Goal: Task Accomplishment & Management: Complete application form

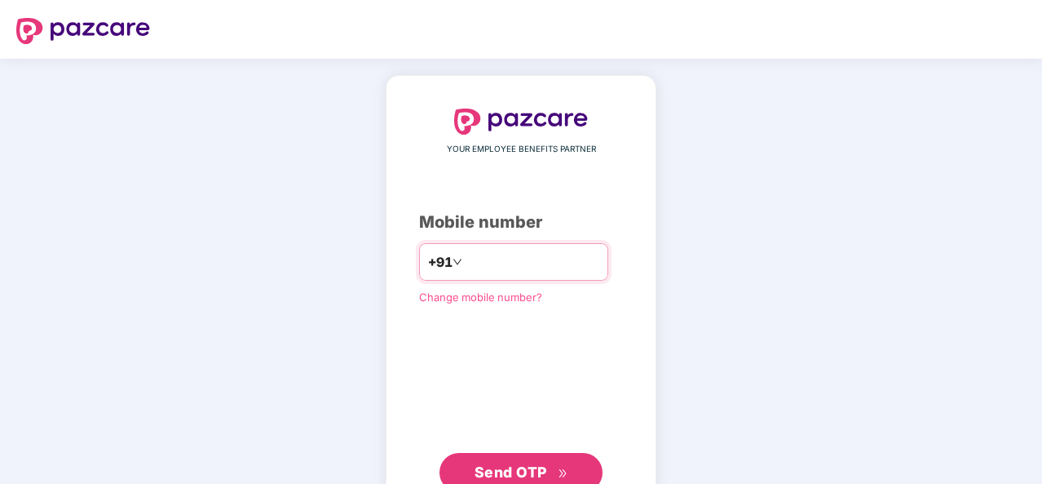
click at [558, 260] on input "number" at bounding box center [533, 262] width 134 height 26
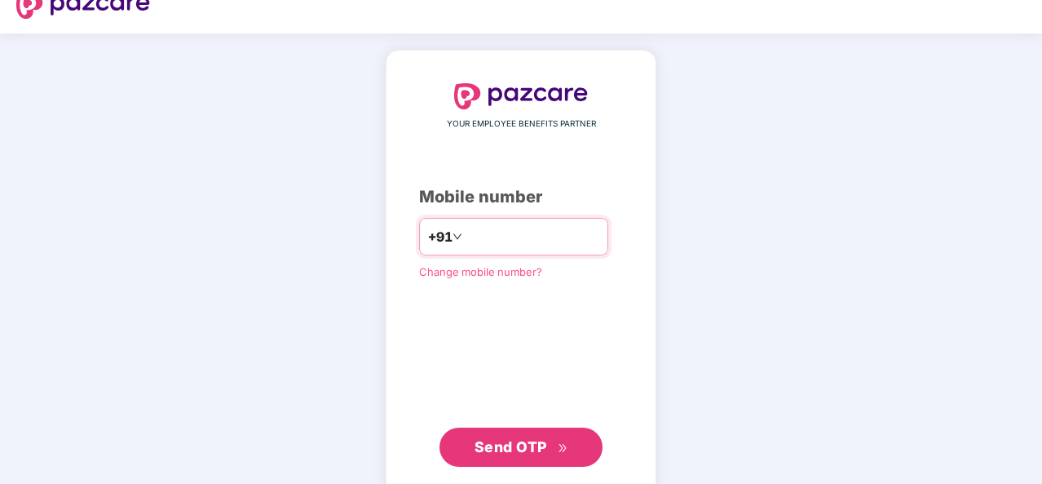
scroll to position [26, 0]
type input "**********"
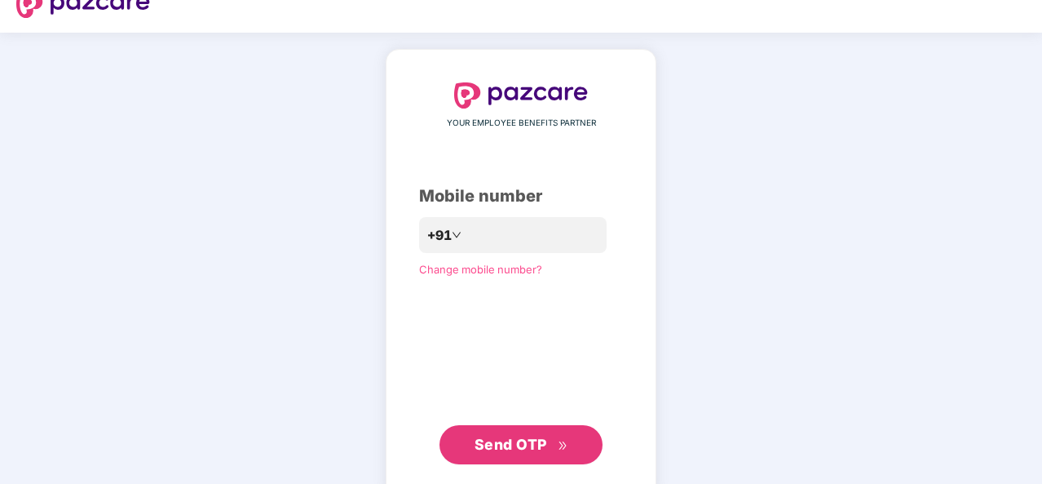
click at [522, 441] on span "Send OTP" at bounding box center [511, 444] width 73 height 17
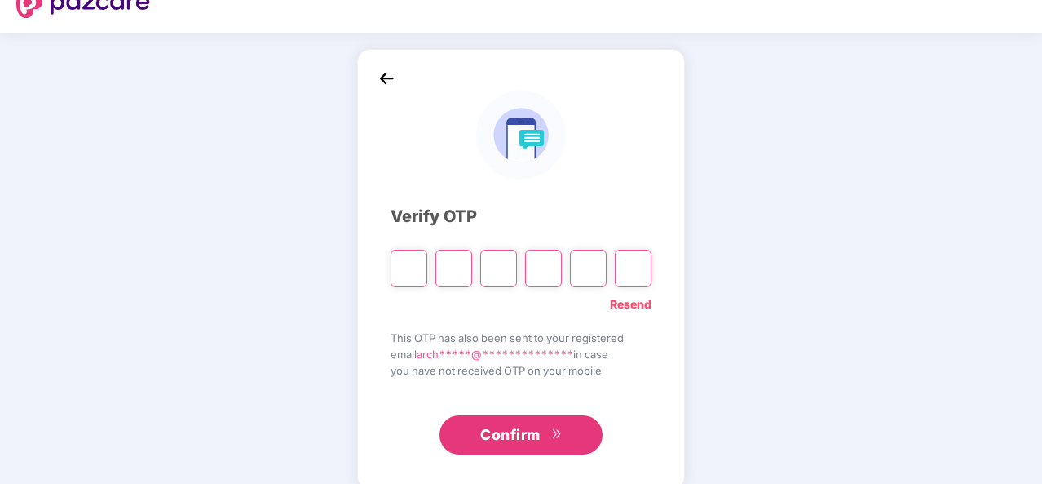
type input "*"
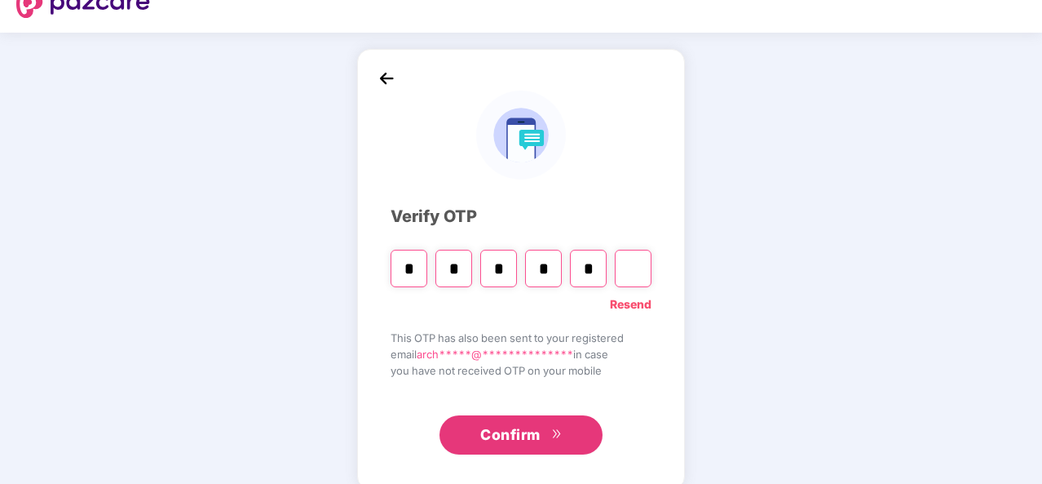
type input "*"
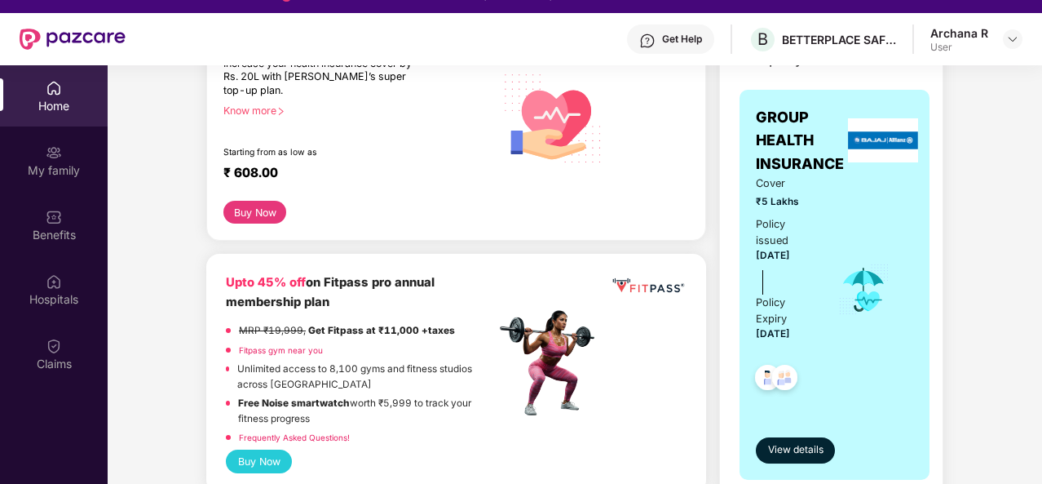
scroll to position [0, 0]
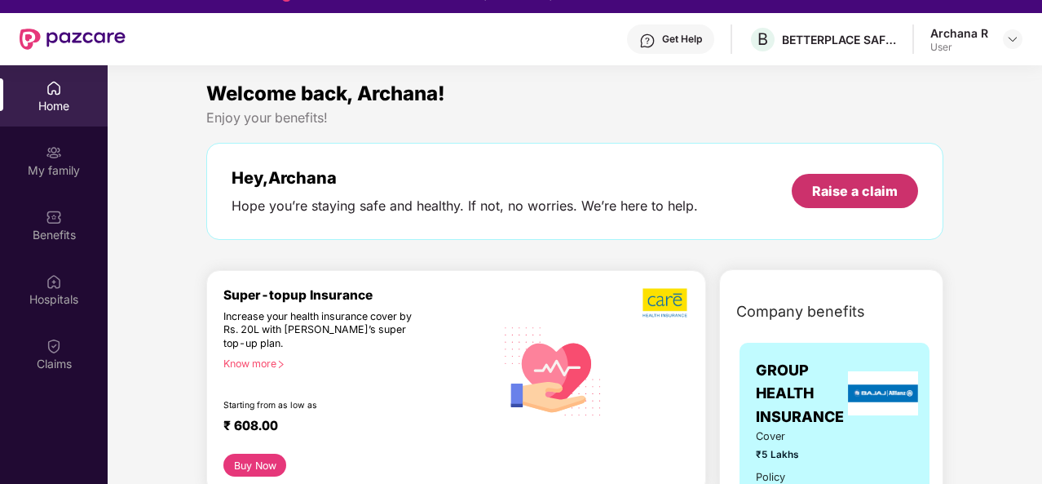
click at [851, 184] on div "Raise a claim" at bounding box center [855, 191] width 86 height 18
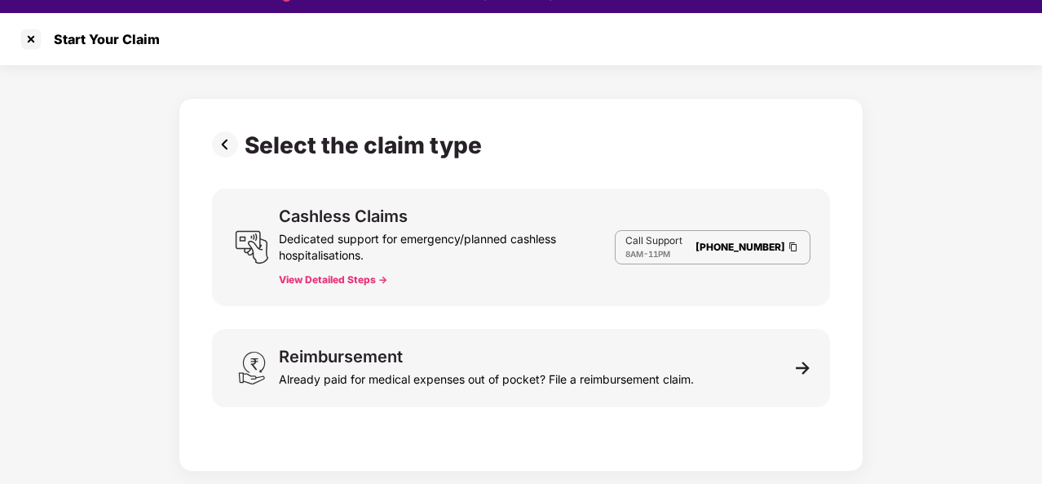
scroll to position [39, 0]
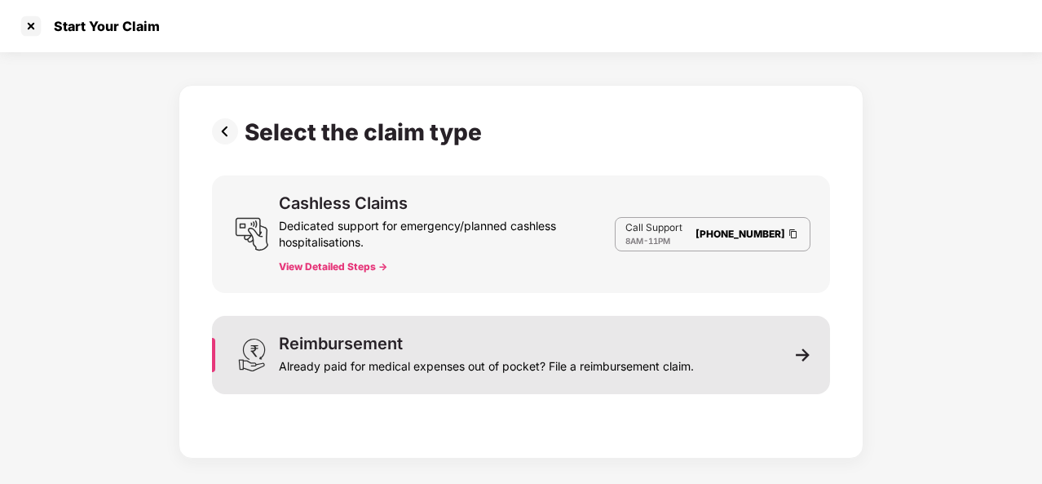
click at [536, 358] on div "Already paid for medical expenses out of pocket? File a reimbursement claim." at bounding box center [486, 362] width 415 height 23
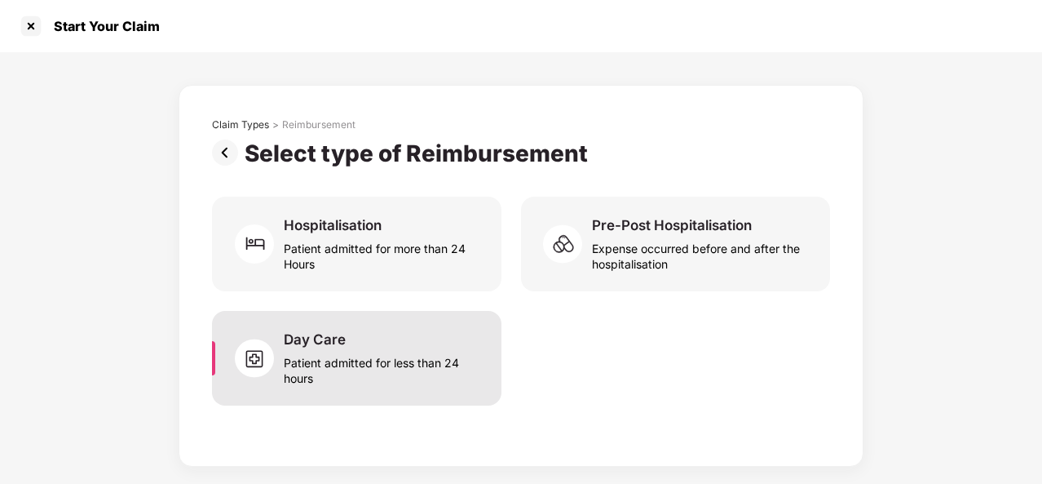
click at [336, 360] on div "Patient admitted for less than 24 hours" at bounding box center [383, 367] width 198 height 38
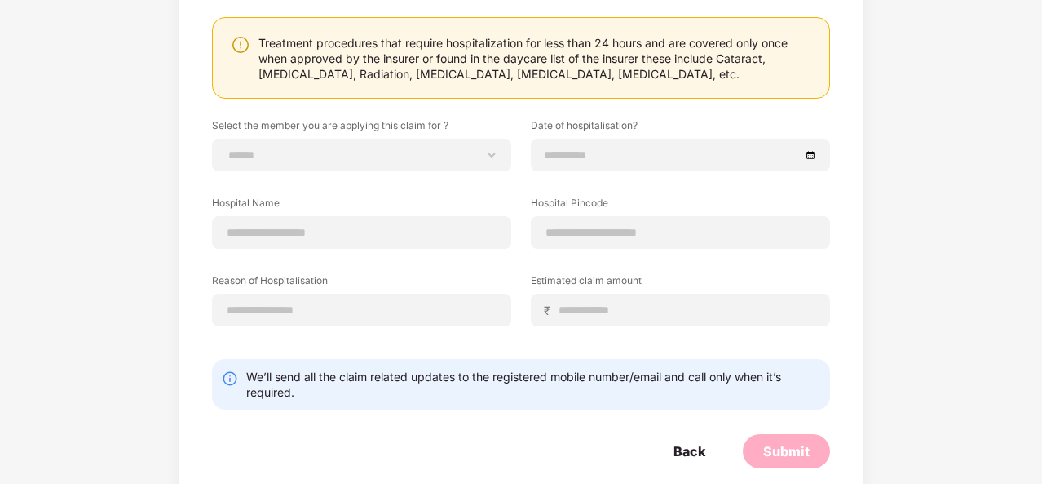
scroll to position [171, 0]
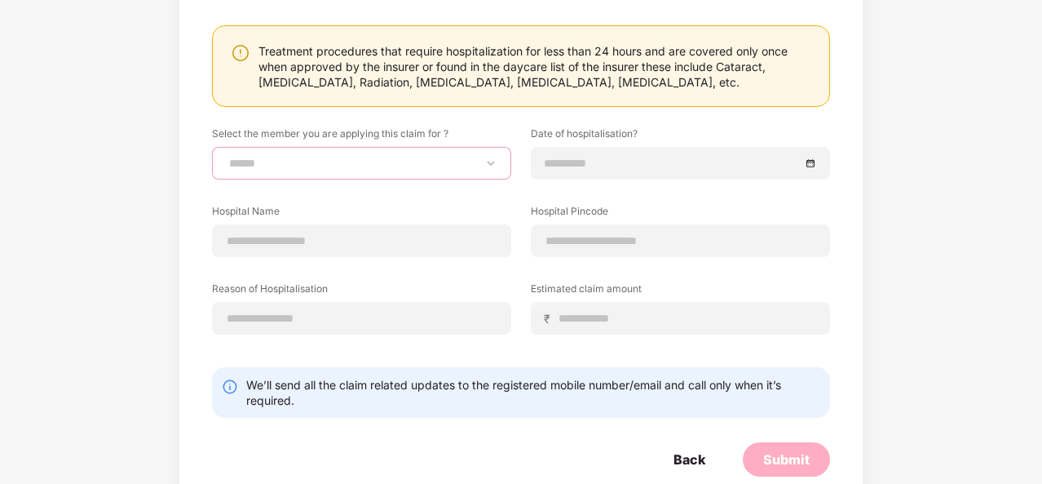
click at [417, 167] on select "**********" at bounding box center [362, 163] width 272 height 13
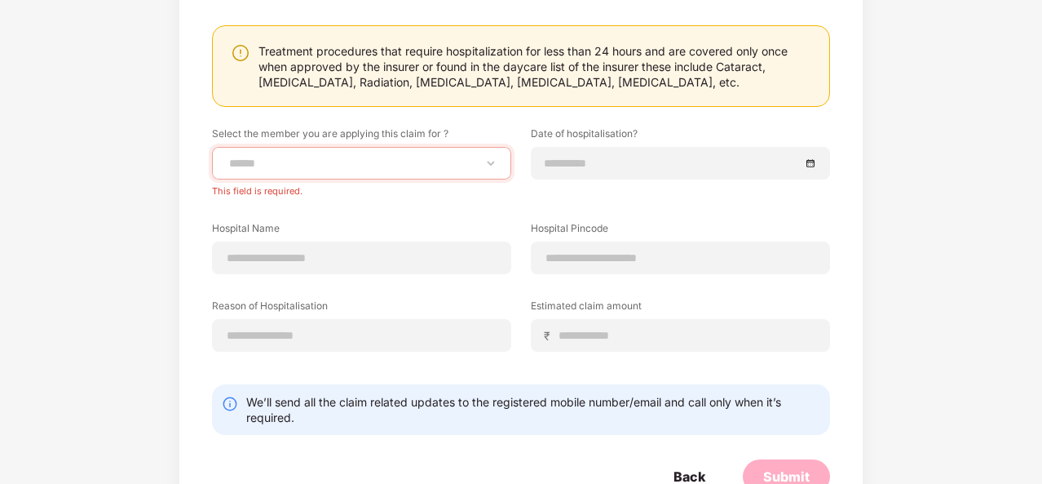
click at [112, 279] on div "**********" at bounding box center [521, 208] width 1042 height 654
click at [312, 334] on input at bounding box center [362, 335] width 272 height 17
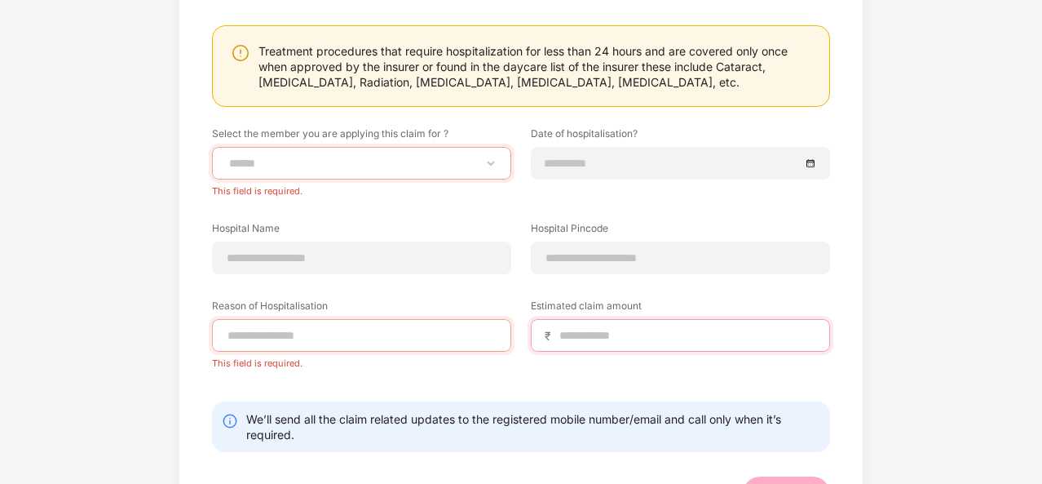
click at [592, 342] on input at bounding box center [687, 335] width 259 height 17
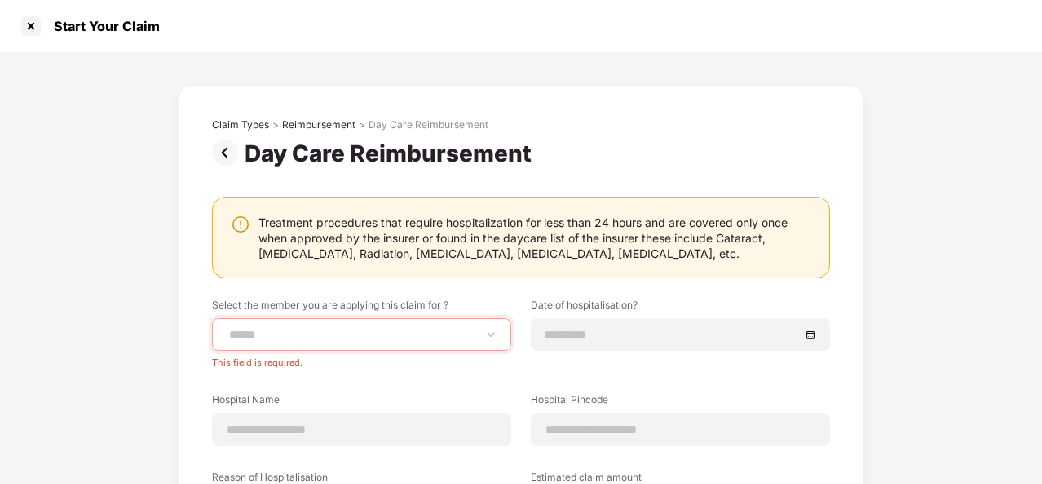
scroll to position [238, 0]
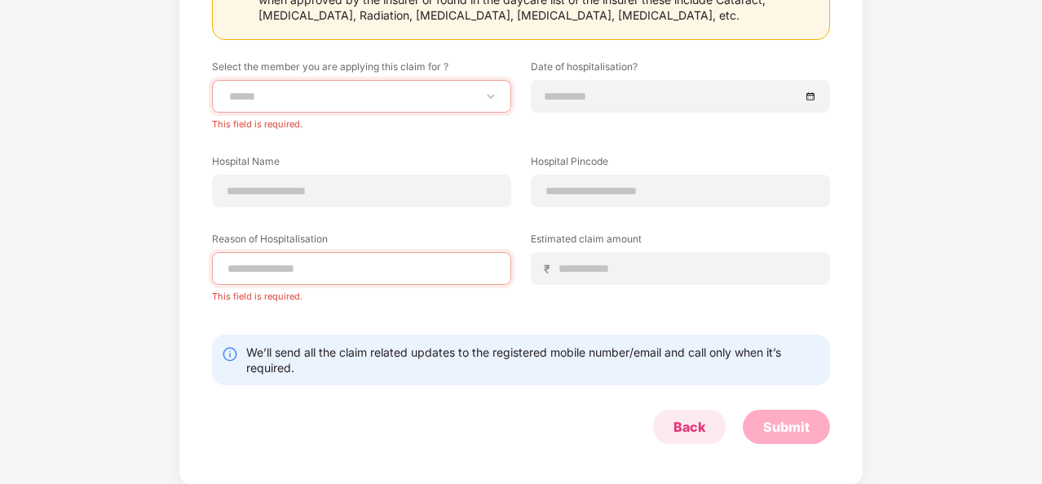
click at [677, 431] on div "Back" at bounding box center [690, 427] width 32 height 18
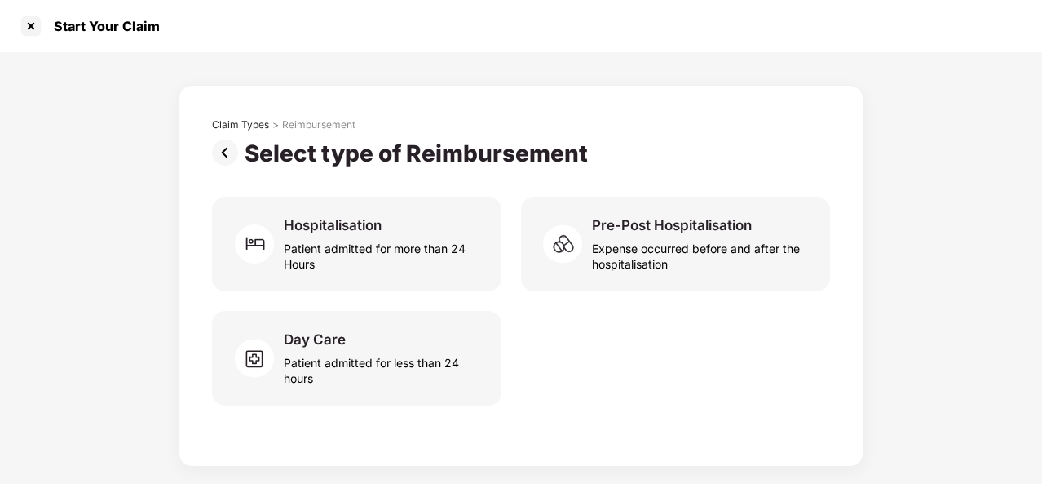
scroll to position [0, 0]
